Goal: Information Seeking & Learning: Check status

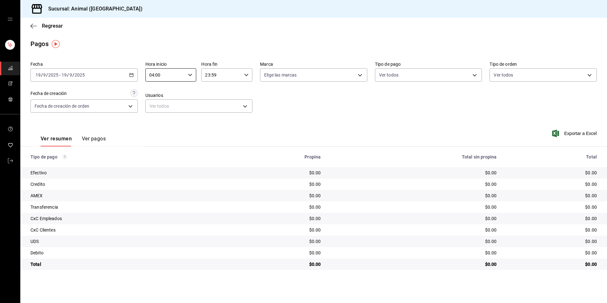
click at [412, 71] on body "Sucursal: Animal (Tijuana) Regresar Pagos Fecha 2025-09-19 19 / 9 / 2025 - 2025…" at bounding box center [303, 151] width 607 height 303
click at [403, 135] on span "Credito" at bounding box center [435, 135] width 87 height 7
type input "235ce608-f464-428a-9a71-314f665367d1"
checkbox input "true"
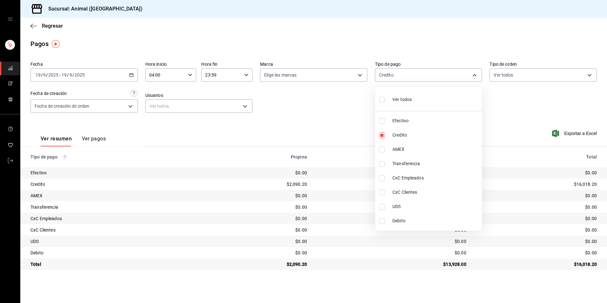
click at [416, 221] on span "Debito" at bounding box center [435, 220] width 87 height 7
type input "235ce608-f464-428a-9a71-314f665367d1,c7b29183-a811-4137-9cfa-21a61cd2bc4a"
checkbox input "true"
click at [287, 115] on div at bounding box center [303, 151] width 607 height 303
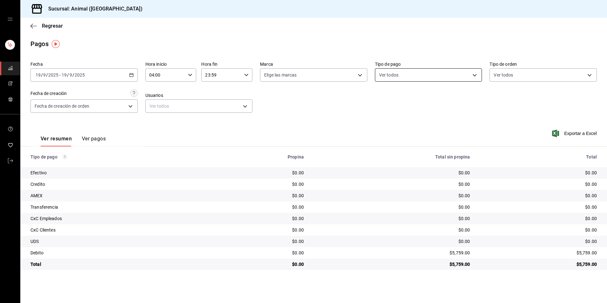
click at [398, 70] on body "Sucursal: Animal (Tijuana) Regresar Pagos Fecha 2025-09-19 19 / 9 / 2025 - 2025…" at bounding box center [303, 151] width 607 height 303
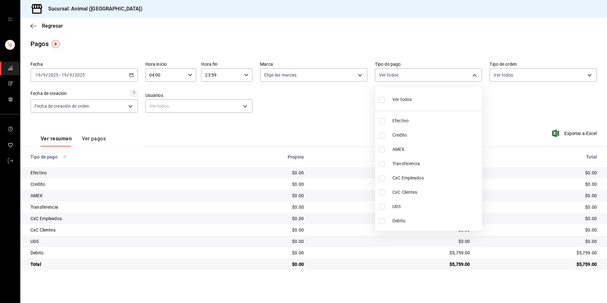
click at [400, 133] on span "Credito" at bounding box center [435, 135] width 87 height 7
type input "235ce608-f464-428a-9a71-314f665367d1"
checkbox input "true"
click at [410, 218] on span "Debito" at bounding box center [435, 220] width 87 height 7
type input "235ce608-f464-428a-9a71-314f665367d1,c7b29183-a811-4137-9cfa-21a61cd2bc4a"
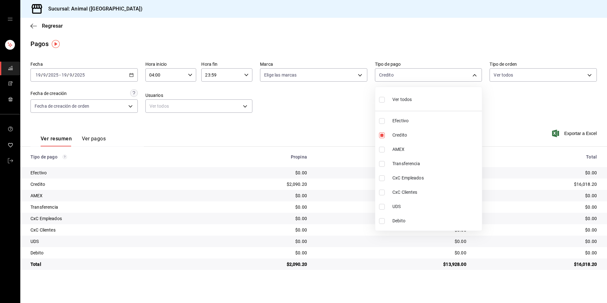
checkbox input "true"
click at [507, 99] on div at bounding box center [303, 151] width 607 height 303
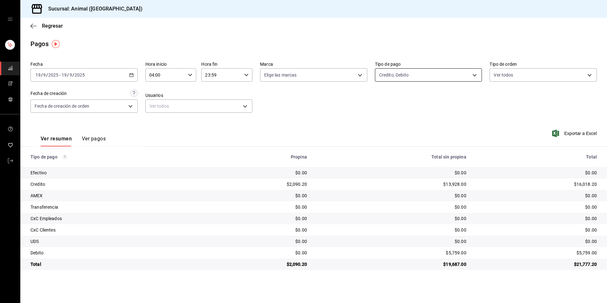
click at [406, 69] on body "Sucursal: Animal (Tijuana) Regresar Pagos Fecha 2025-09-19 19 / 9 / 2025 - 2025…" at bounding box center [303, 151] width 607 height 303
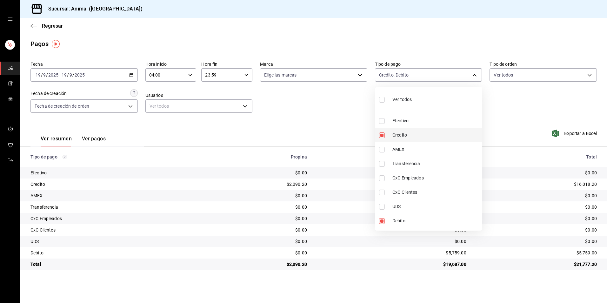
click at [398, 130] on li "Credito" at bounding box center [428, 135] width 107 height 14
type input "c7b29183-a811-4137-9cfa-21a61cd2bc4a"
checkbox input "false"
click at [398, 130] on li "Credito" at bounding box center [428, 135] width 107 height 14
type input "c7b29183-a811-4137-9cfa-21a61cd2bc4a,235ce608-f464-428a-9a71-314f665367d1"
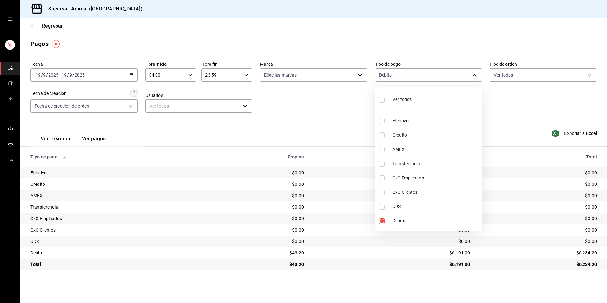
checkbox input "true"
click at [533, 129] on div at bounding box center [303, 151] width 607 height 303
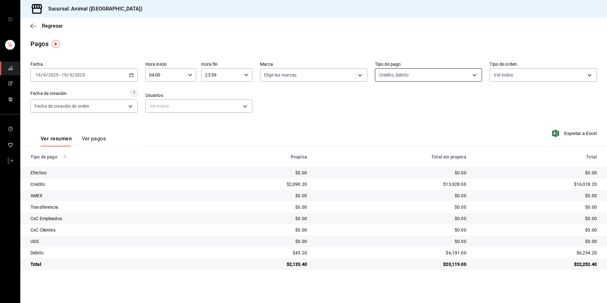
click at [421, 75] on body "Sucursal: Animal (Tijuana) Regresar Pagos Fecha 2025-09-19 19 / 9 / 2025 - 2025…" at bounding box center [303, 151] width 607 height 303
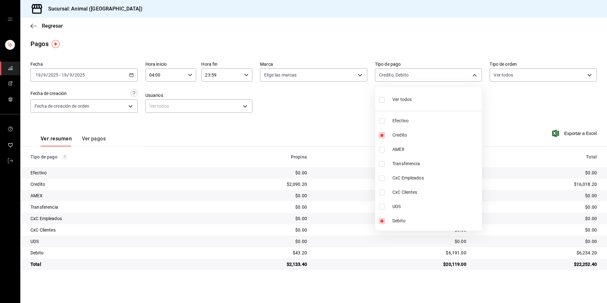
click at [381, 100] on input "checkbox" at bounding box center [382, 100] width 6 height 6
checkbox input "true"
type input "b84c62b8-b02c-4970-ab2e-e166616419f2,235ce608-f464-428a-9a71-314f665367d1,53567…"
checkbox input "true"
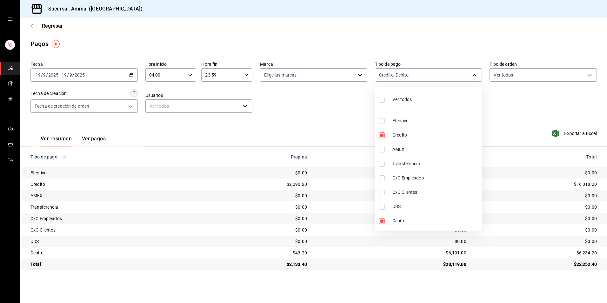
checkbox input "true"
click at [282, 109] on div at bounding box center [303, 151] width 607 height 303
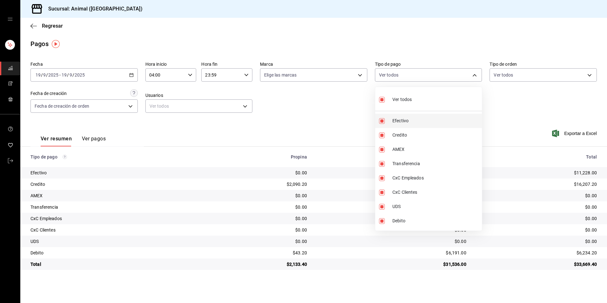
click at [412, 99] on li "Ver todos" at bounding box center [428, 98] width 107 height 19
checkbox input "false"
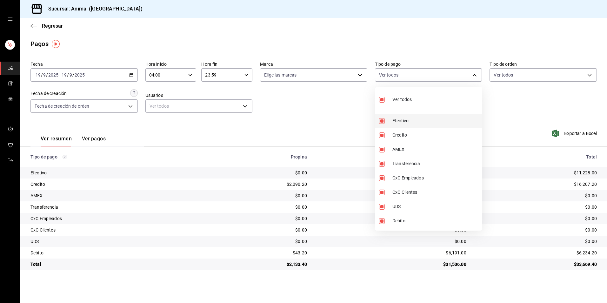
checkbox input "false"
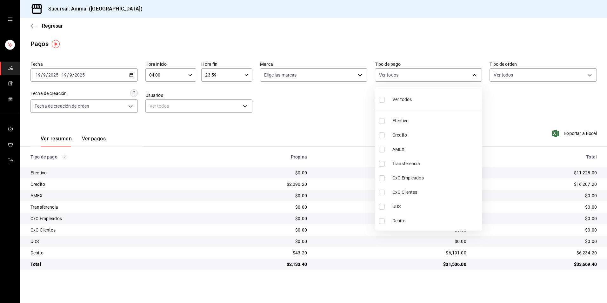
click at [402, 133] on span "Credito" at bounding box center [435, 135] width 87 height 7
type input "235ce608-f464-428a-9a71-314f665367d1"
checkbox input "true"
click at [391, 222] on li "Debito" at bounding box center [428, 220] width 107 height 14
type input "235ce608-f464-428a-9a71-314f665367d1,c7b29183-a811-4137-9cfa-21a61cd2bc4a"
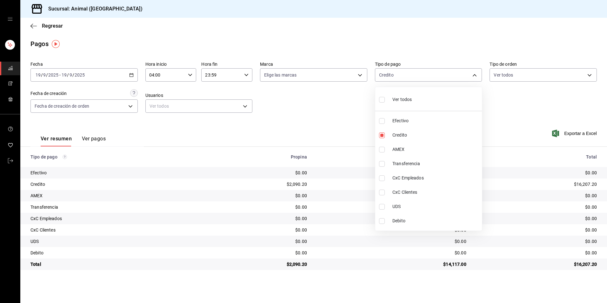
checkbox input "true"
click at [558, 189] on div at bounding box center [303, 151] width 607 height 303
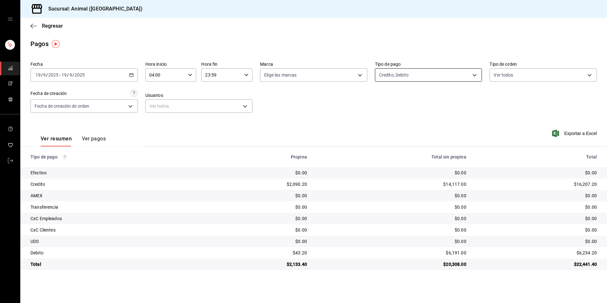
click at [436, 72] on body "Sucursal: Animal (Tijuana) Regresar Pagos Fecha 2025-09-19 19 / 9 / 2025 - 2025…" at bounding box center [303, 151] width 607 height 303
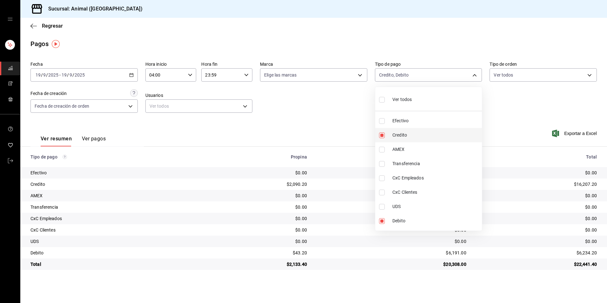
click at [396, 129] on li "Credito" at bounding box center [428, 135] width 107 height 14
type input "c7b29183-a811-4137-9cfa-21a61cd2bc4a"
checkbox input "false"
click at [396, 129] on li "Credito" at bounding box center [428, 135] width 107 height 14
type input "c7b29183-a811-4137-9cfa-21a61cd2bc4a,235ce608-f464-428a-9a71-314f665367d1"
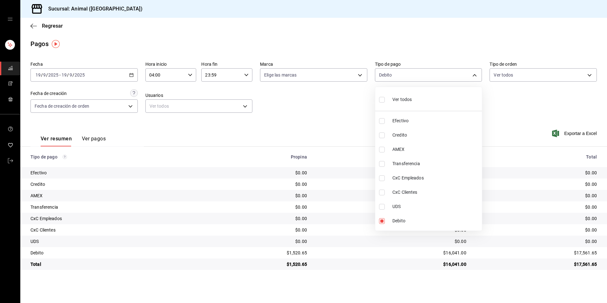
checkbox input "true"
click at [360, 145] on div at bounding box center [303, 151] width 607 height 303
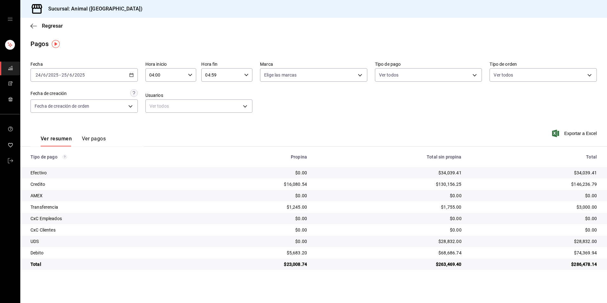
click at [139, 79] on div "Fecha [DATE] [DATE] - [DATE] [DATE] Hora inicio 04:00 Hora inicio Hora fin 04:5…" at bounding box center [313, 90] width 566 height 62
click at [133, 81] on div "[DATE] [DATE] - [DATE] [DATE]" at bounding box center [83, 74] width 107 height 13
click at [62, 95] on span "Hoy" at bounding box center [60, 94] width 49 height 7
type input "00:00"
type input "23:59"
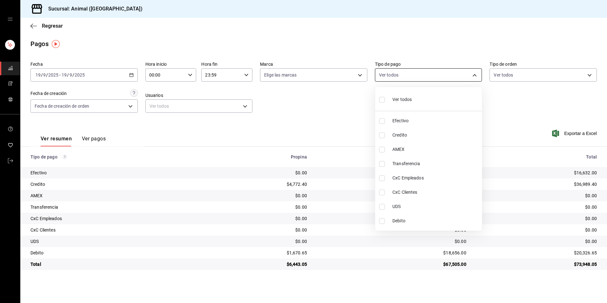
click at [408, 77] on body "Sucursal: Animal (Tijuana) Regresar Pagos Fecha [DATE] [DATE] - [DATE] [DATE] H…" at bounding box center [303, 151] width 607 height 303
click at [411, 134] on span "Credito" at bounding box center [435, 135] width 87 height 7
type input "235ce608-f464-428a-9a71-314f665367d1"
checkbox input "true"
click at [397, 223] on span "Debito" at bounding box center [435, 220] width 87 height 7
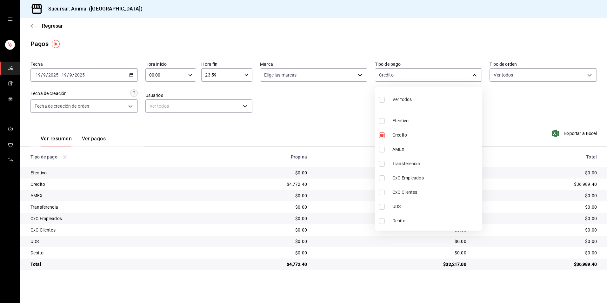
type input "235ce608-f464-428a-9a71-314f665367d1,c7b29183-a811-4137-9cfa-21a61cd2bc4a"
checkbox input "true"
click at [524, 217] on div at bounding box center [303, 151] width 607 height 303
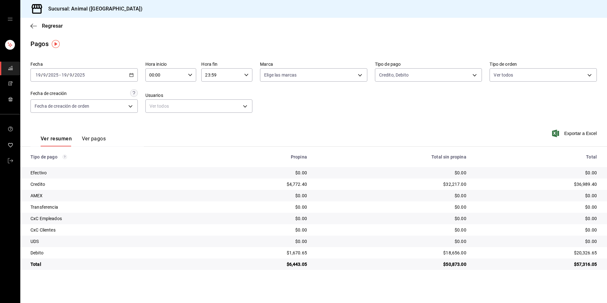
click at [482, 105] on div "Fecha [DATE] [DATE] - [DATE] [DATE] Hora inicio 00:00 Hora inicio Hora fin 23:5…" at bounding box center [313, 90] width 566 height 62
click at [415, 121] on div "Ver resumen Ver pagos Exportar a Excel" at bounding box center [313, 137] width 586 height 34
click at [133, 75] on \(Stroke\) "button" at bounding box center [131, 74] width 4 height 3
click at [70, 97] on li "Hoy" at bounding box center [60, 94] width 59 height 14
click at [158, 76] on input "00:00" at bounding box center [165, 75] width 40 height 13
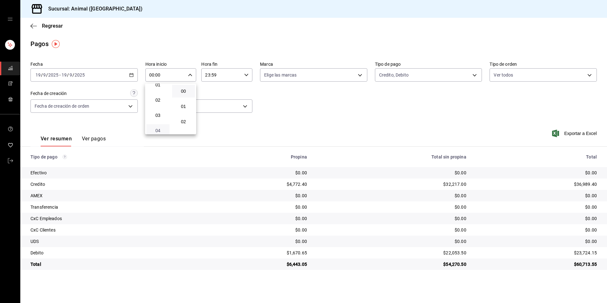
scroll to position [32, 0]
click at [157, 120] on span "04" at bounding box center [158, 120] width 16 height 5
type input "04:00"
click at [413, 73] on div at bounding box center [303, 151] width 607 height 303
click at [418, 74] on body "Sucursal: Animal ([GEOGRAPHIC_DATA]) Regresar Pagos Fecha [DATE] [DATE] - [DATE…" at bounding box center [303, 151] width 607 height 303
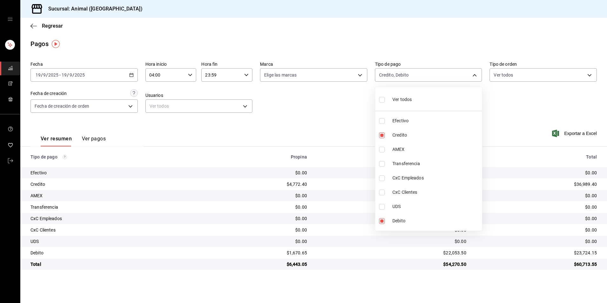
click at [412, 99] on li "Ver todos" at bounding box center [428, 98] width 107 height 19
type input "b84c62b8-b02c-4970-ab2e-e166616419f2,235ce608-f464-428a-9a71-314f665367d1,53567…"
checkbox input "true"
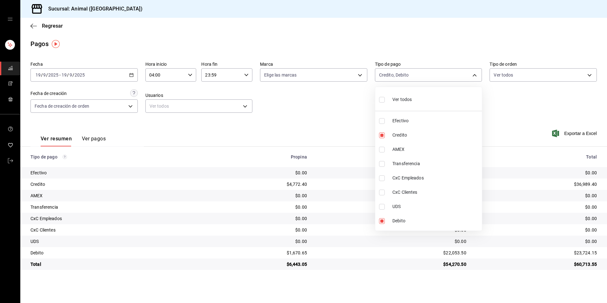
checkbox input "true"
click at [412, 99] on li "Ver todos" at bounding box center [428, 98] width 107 height 19
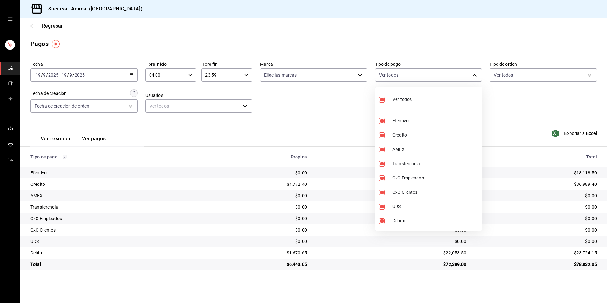
checkbox input "false"
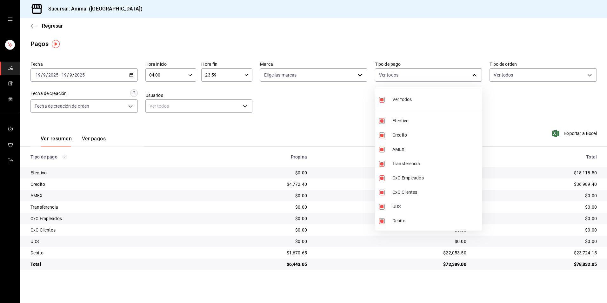
checkbox input "false"
click at [408, 135] on span "Credito" at bounding box center [435, 135] width 87 height 7
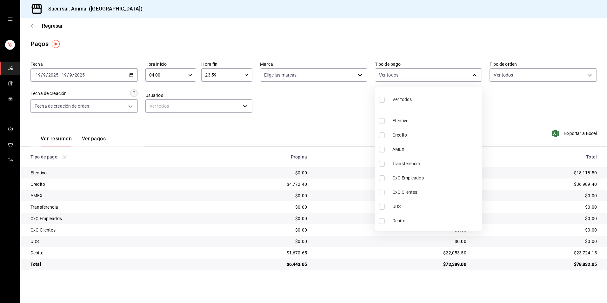
type input "235ce608-f464-428a-9a71-314f665367d1"
checkbox input "true"
click at [407, 215] on li "Debito" at bounding box center [428, 220] width 107 height 14
type input "235ce608-f464-428a-9a71-314f665367d1,c7b29183-a811-4137-9cfa-21a61cd2bc4a"
checkbox input "true"
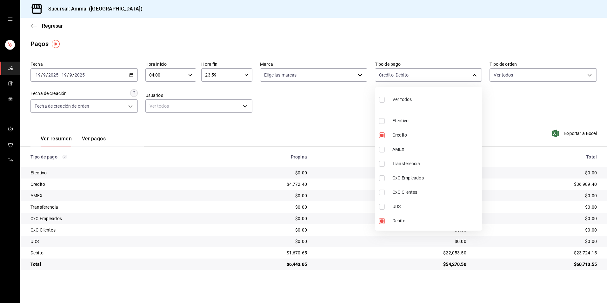
click at [435, 92] on li "Ver todos" at bounding box center [428, 98] width 107 height 19
type input "b84c62b8-b02c-4970-ab2e-e166616419f2,235ce608-f464-428a-9a71-314f665367d1,53567…"
checkbox input "true"
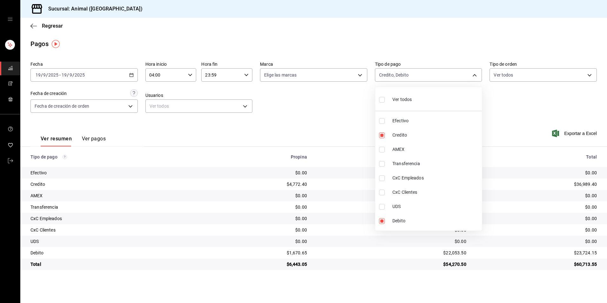
checkbox input "true"
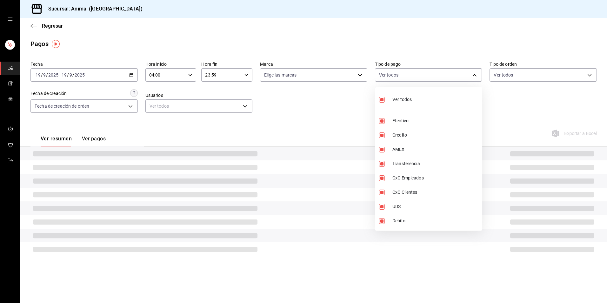
click at [435, 92] on li "Ver todos" at bounding box center [428, 98] width 107 height 19
checkbox input "false"
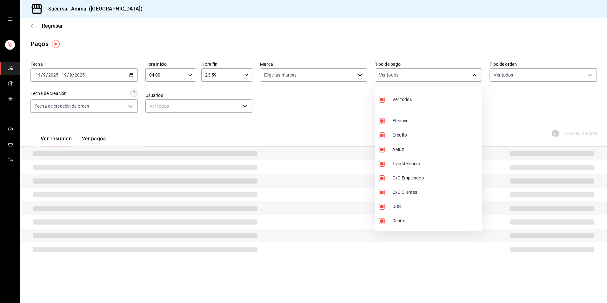
checkbox input "false"
